Goal: Check status: Check status

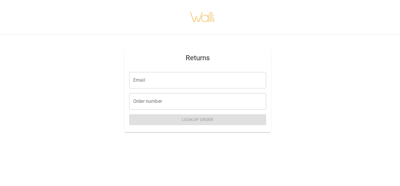
click at [171, 79] on input "Email" at bounding box center [197, 80] width 137 height 16
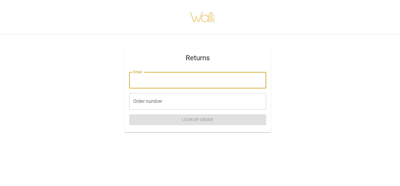
type input "**********"
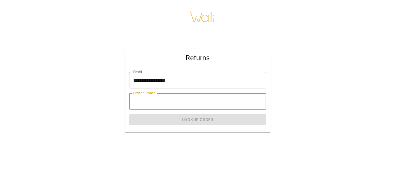
click at [161, 104] on input "Order number" at bounding box center [197, 101] width 137 height 16
paste input "*******"
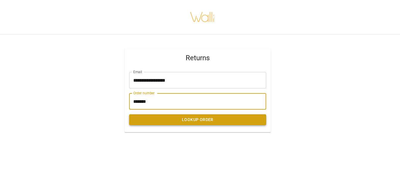
type input "*******"
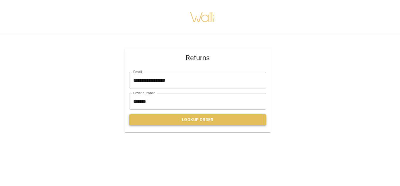
click at [191, 118] on button "Lookup Order" at bounding box center [197, 119] width 137 height 11
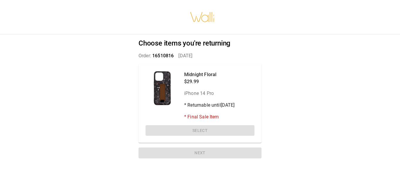
click at [208, 130] on div "Midnight Floral $29.99 iPhone 14 Pro * Returnable until [DATE] * Final Sale Ite…" at bounding box center [200, 103] width 123 height 79
click at [165, 86] on div at bounding box center [163, 88] width 34 height 34
click at [207, 126] on div "Midnight Floral $29.99 iPhone 14 Pro * Returnable until [DATE] * Final Sale Ite…" at bounding box center [200, 103] width 123 height 79
click at [205, 130] on div "Midnight Floral $29.99 iPhone 14 Pro * Returnable until [DATE] * Final Sale Ite…" at bounding box center [200, 103] width 123 height 79
click at [189, 94] on p "iPhone 14 Pro" at bounding box center [209, 93] width 51 height 7
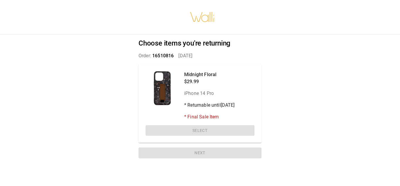
click at [211, 104] on p "* Returnable until [DATE]" at bounding box center [209, 104] width 51 height 7
click at [202, 73] on p "Midnight Floral" at bounding box center [209, 74] width 51 height 7
click at [165, 79] on div at bounding box center [163, 88] width 34 height 34
click at [165, 93] on div at bounding box center [163, 88] width 34 height 34
click at [199, 75] on p "Midnight Floral" at bounding box center [209, 74] width 51 height 7
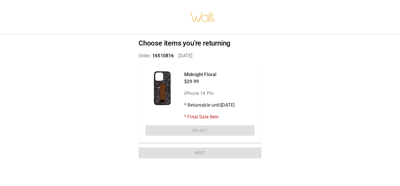
click at [206, 130] on div "Midnight Floral $29.99 iPhone 14 Pro * Returnable until [DATE] * Final Sale Ite…" at bounding box center [200, 103] width 123 height 79
click at [200, 118] on p "* Final Sale Item" at bounding box center [209, 116] width 51 height 7
click at [208, 105] on p "* Returnable until [DATE]" at bounding box center [209, 104] width 51 height 7
click at [205, 92] on p "iPhone 14 Pro" at bounding box center [209, 93] width 51 height 7
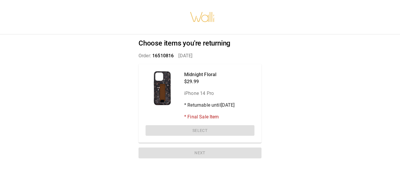
click at [200, 74] on p "Midnight Floral" at bounding box center [209, 74] width 51 height 7
click at [196, 130] on div "Midnight Floral $29.99 iPhone 14 Pro * Returnable until [DATE] * Final Sale Ite…" at bounding box center [200, 103] width 123 height 79
click at [259, 125] on div "Midnight Floral $29.99 iPhone 14 Pro * Returnable until [DATE] * Final Sale Ite…" at bounding box center [200, 103] width 123 height 79
click at [220, 108] on div "Midnight Floral $29.99 iPhone 14 Pro * Returnable until [DATE] * Final Sale Item" at bounding box center [209, 95] width 51 height 49
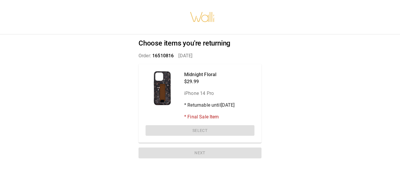
click at [210, 118] on p "* Final Sale Item" at bounding box center [209, 116] width 51 height 7
click at [206, 94] on p "iPhone 14 Pro" at bounding box center [209, 93] width 51 height 7
click at [198, 78] on p "$29.99" at bounding box center [209, 81] width 51 height 7
click at [197, 163] on div "Choose items you're returning Order: 16510816   [DATE] Midnight Floral $29.99 i…" at bounding box center [200, 99] width 137 height 131
click at [210, 108] on p "* Returnable until [DATE]" at bounding box center [209, 104] width 51 height 7
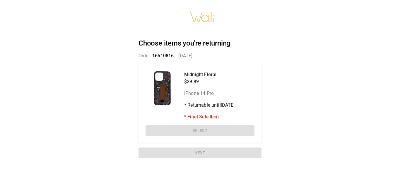
click at [199, 86] on div "Midnight Floral $29.99 iPhone 14 Pro * Returnable until [DATE] * Final Sale Item" at bounding box center [209, 95] width 51 height 49
click at [167, 94] on div at bounding box center [163, 88] width 34 height 34
click at [163, 92] on div at bounding box center [163, 88] width 34 height 34
click at [197, 133] on div "Midnight Floral $29.99 iPhone 14 Pro * Returnable until [DATE] * Final Sale Ite…" at bounding box center [200, 103] width 123 height 79
click at [167, 93] on div at bounding box center [163, 88] width 34 height 34
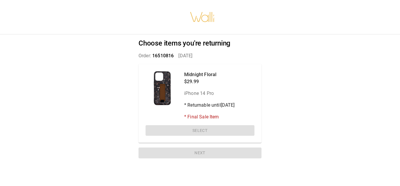
click at [166, 56] on span "16510816" at bounding box center [162, 56] width 21 height 6
click at [201, 44] on h2 "Choose items you're returning" at bounding box center [200, 43] width 123 height 9
click at [200, 64] on div "Midnight Floral $29.99 iPhone 14 Pro * Returnable until [DATE] * Final Sale Ite…" at bounding box center [200, 103] width 123 height 79
click at [169, 93] on div at bounding box center [163, 88] width 34 height 34
click at [207, 69] on div "Midnight Floral $29.99 iPhone 14 Pro * Returnable until [DATE] * Final Sale Ite…" at bounding box center [200, 103] width 123 height 79
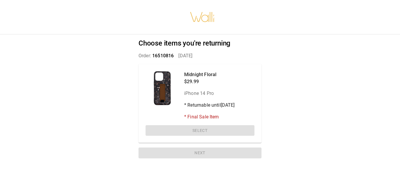
click at [207, 84] on p "$29.99" at bounding box center [209, 81] width 51 height 7
click at [159, 101] on div at bounding box center [163, 88] width 34 height 34
click at [211, 117] on p "* Final Sale Item" at bounding box center [209, 116] width 51 height 7
click at [211, 105] on p "* Returnable until [DATE]" at bounding box center [209, 104] width 51 height 7
click at [204, 88] on div "Midnight Floral $29.99 iPhone 14 Pro * Returnable until [DATE] * Final Sale Item" at bounding box center [209, 95] width 51 height 49
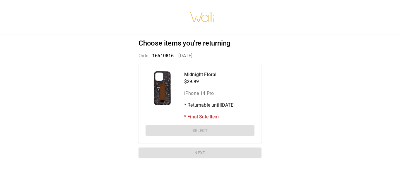
click at [157, 96] on div at bounding box center [163, 88] width 34 height 34
click at [203, 76] on p "Midnight Floral" at bounding box center [209, 74] width 51 height 7
click at [203, 132] on div "Midnight Floral $29.99 iPhone 14 Pro * Returnable until [DATE] * Final Sale Ite…" at bounding box center [200, 103] width 123 height 79
click at [163, 41] on h2 "Choose items you're returning" at bounding box center [200, 43] width 123 height 9
click at [235, 51] on div "Choose items you're returning Order: 16510816   [DATE] Midnight Floral $29.99 i…" at bounding box center [200, 99] width 137 height 131
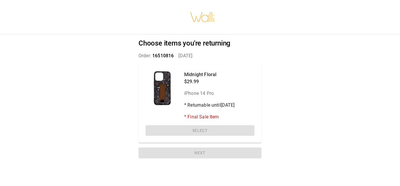
click at [196, 77] on p "Midnight Floral" at bounding box center [209, 74] width 51 height 7
click at [167, 88] on div at bounding box center [163, 88] width 34 height 34
click at [155, 94] on div at bounding box center [163, 88] width 34 height 34
